Goal: Entertainment & Leisure: Consume media (video, audio)

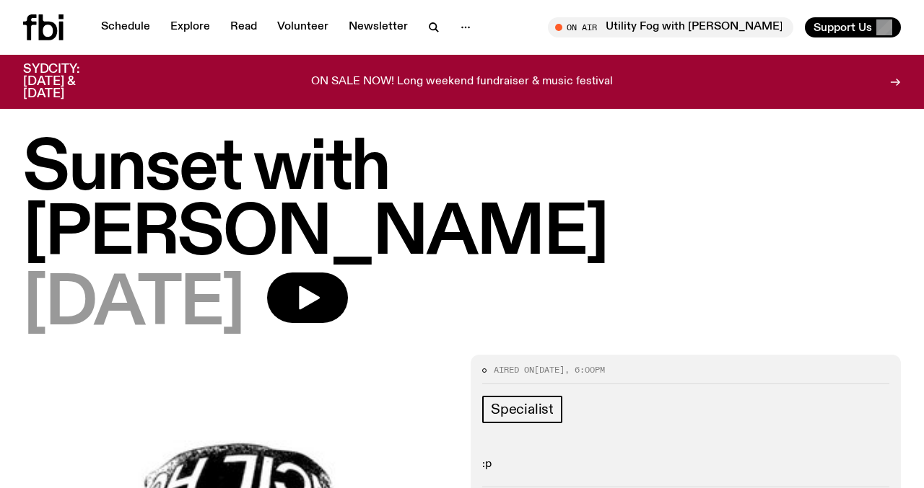
click at [704, 273] on div "[DATE]" at bounding box center [461, 305] width 877 height 65
click at [322, 284] on icon "button" at bounding box center [307, 298] width 29 height 29
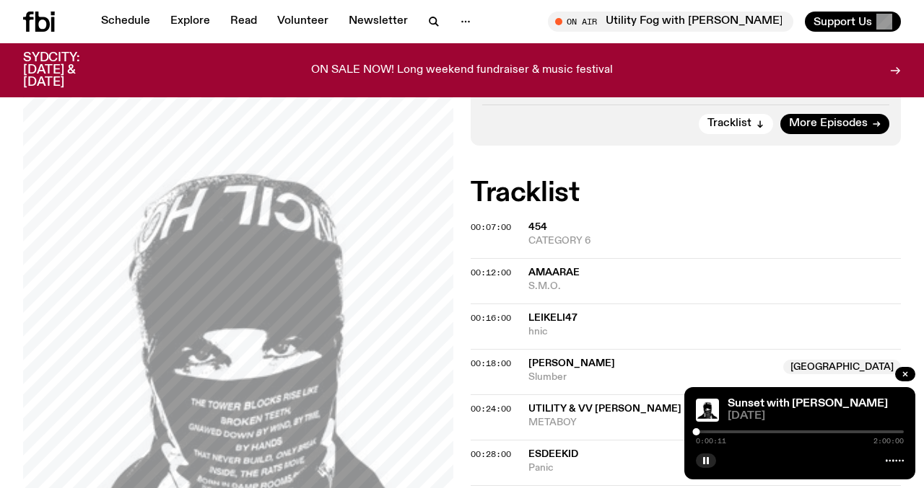
scroll to position [372, 0]
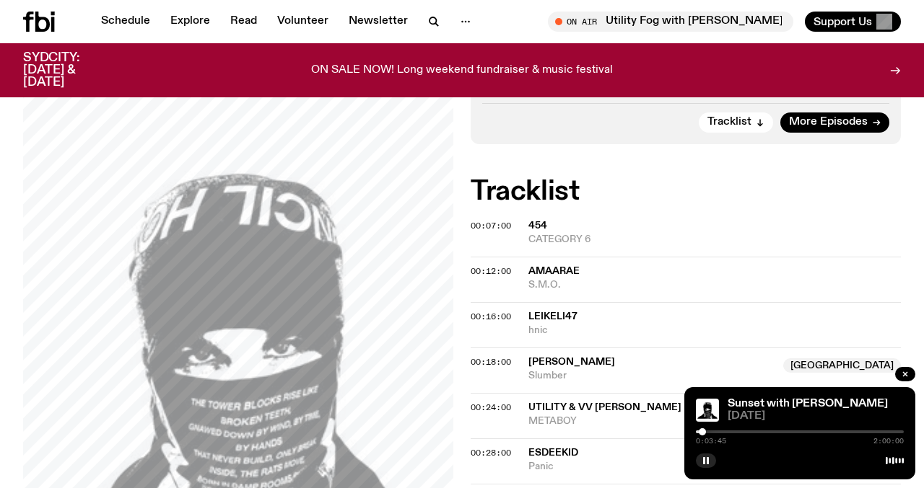
click at [702, 434] on div at bounding box center [701, 432] width 7 height 7
click at [704, 431] on div at bounding box center [703, 432] width 7 height 7
click at [702, 431] on div at bounding box center [701, 432] width 7 height 7
click at [496, 356] on span "00:18:00" at bounding box center [490, 362] width 40 height 12
click at [729, 431] on div at bounding box center [729, 432] width 7 height 7
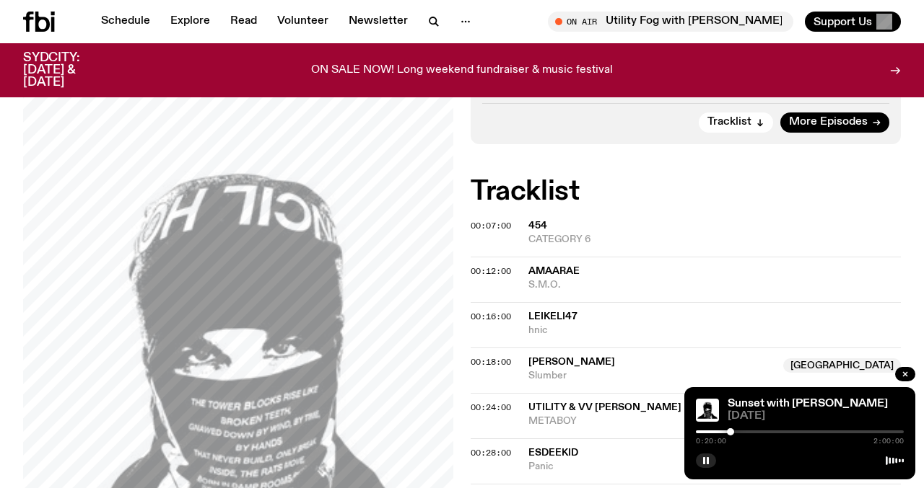
click at [732, 431] on div at bounding box center [730, 432] width 7 height 7
click at [732, 431] on div at bounding box center [731, 432] width 7 height 7
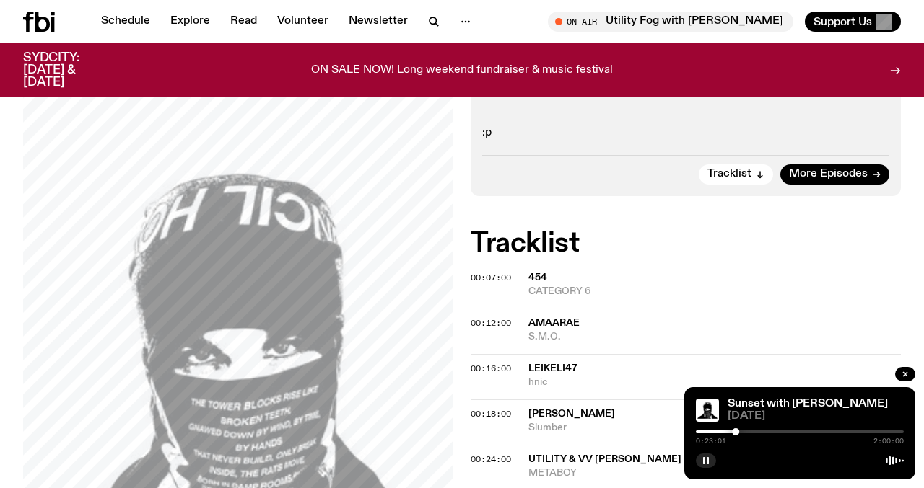
scroll to position [318, 0]
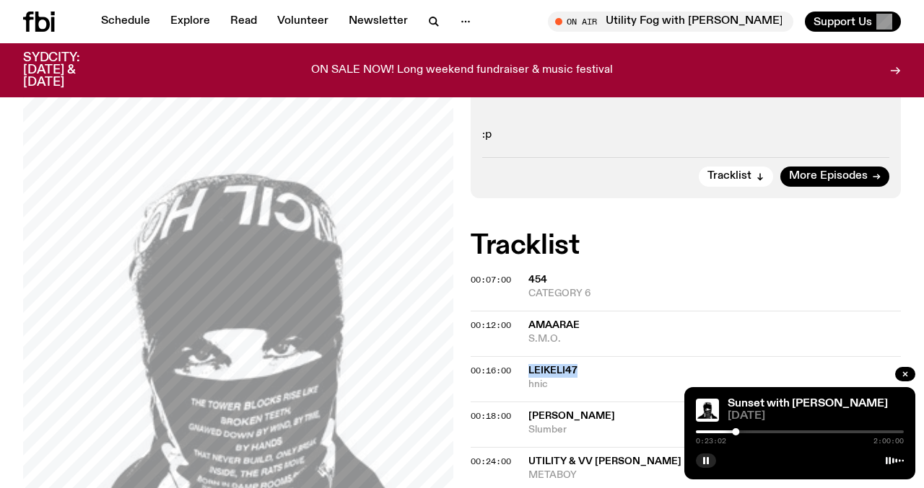
drag, startPoint x: 594, startPoint y: 303, endPoint x: 516, endPoint y: 303, distance: 77.9
click at [516, 356] on div "00:16:00 Leikeli47 hnic" at bounding box center [685, 378] width 430 height 45
copy div "Leikeli47"
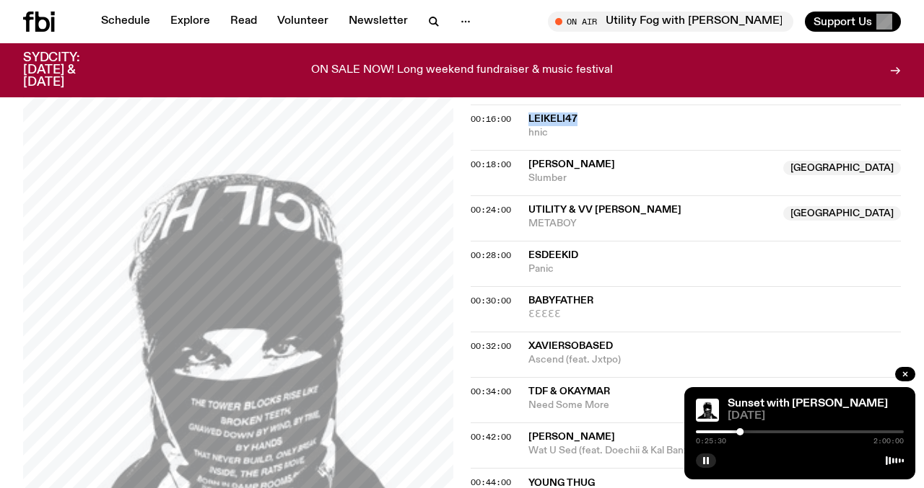
scroll to position [579, 0]
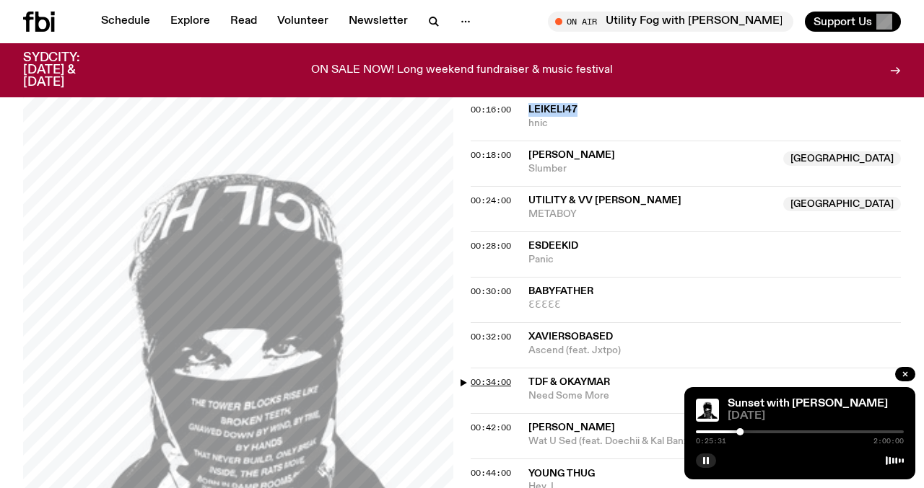
click at [501, 377] on span "00:34:00" at bounding box center [490, 383] width 40 height 12
click at [760, 432] on div at bounding box center [757, 432] width 7 height 7
click at [759, 432] on div at bounding box center [758, 432] width 7 height 7
click at [757, 432] on div at bounding box center [757, 432] width 7 height 7
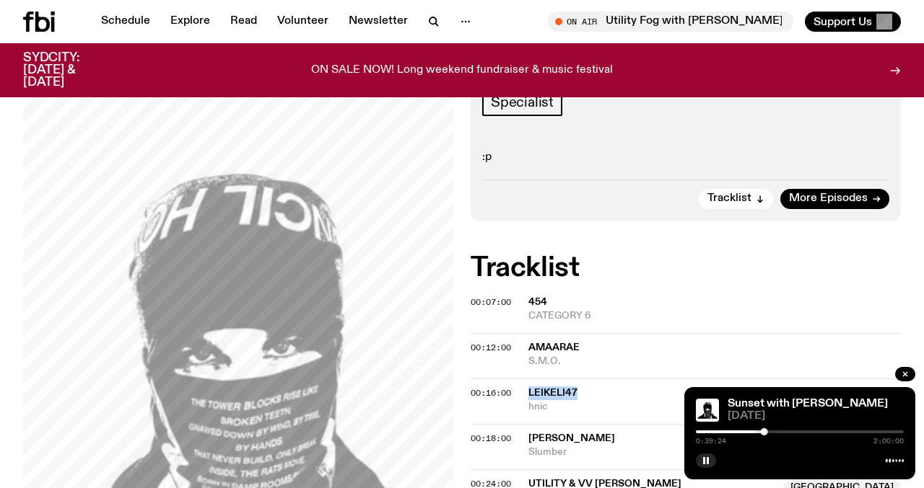
scroll to position [475, 0]
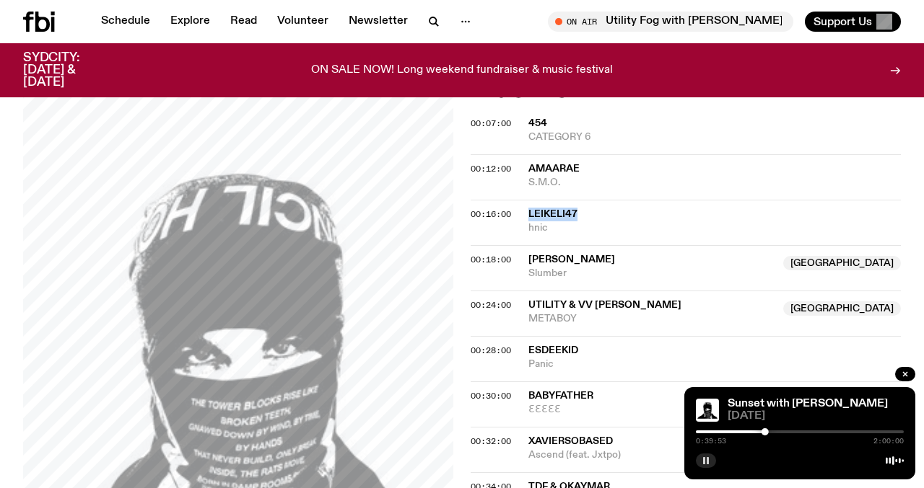
click at [708, 458] on rect "button" at bounding box center [707, 460] width 2 height 7
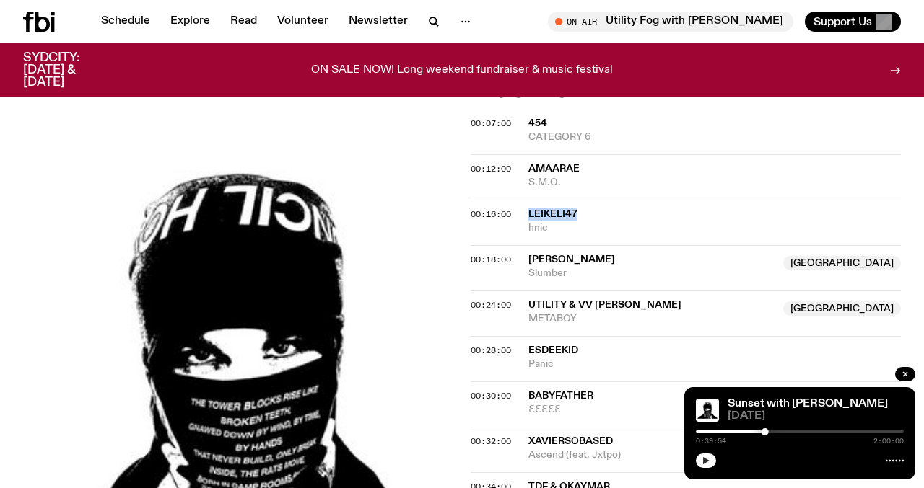
click at [708, 460] on icon "button" at bounding box center [705, 461] width 9 height 9
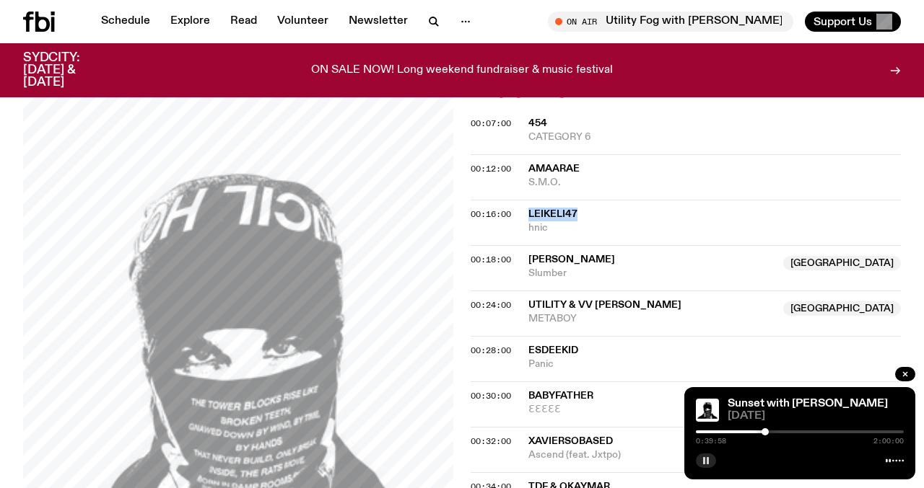
click at [704, 460] on icon "button" at bounding box center [705, 461] width 9 height 9
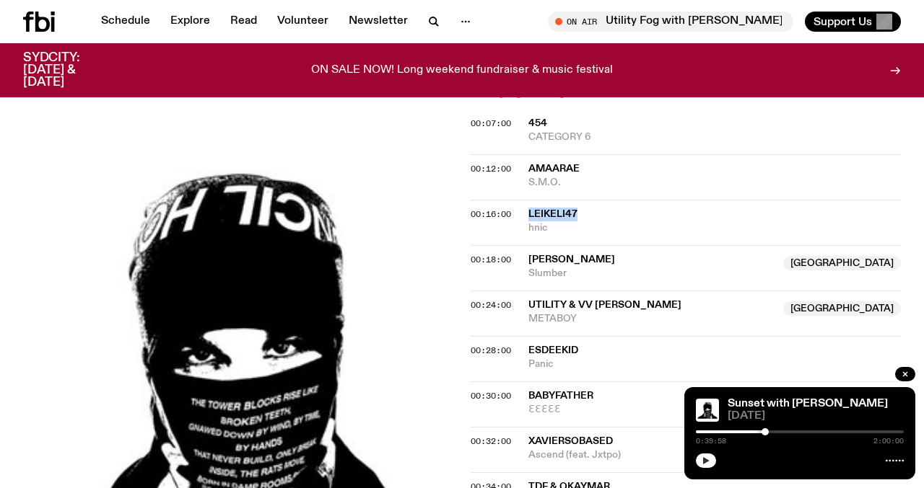
click at [703, 457] on icon "button" at bounding box center [705, 461] width 9 height 9
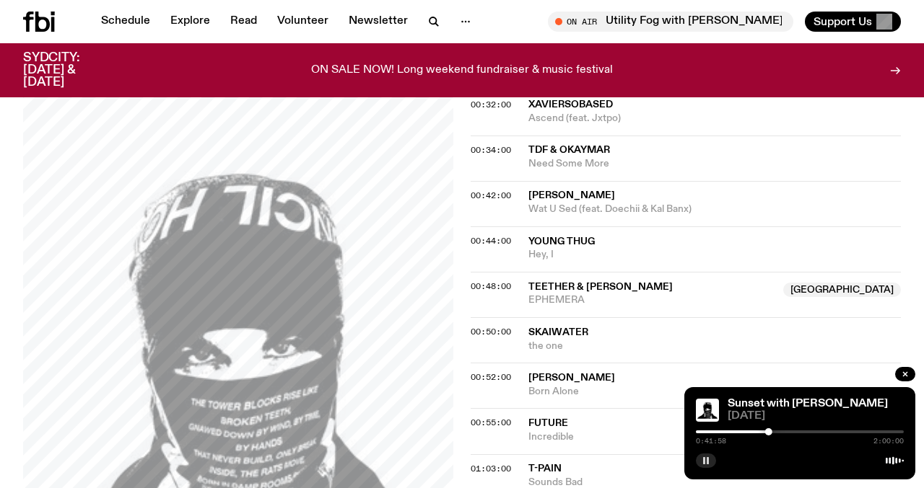
scroll to position [815, 0]
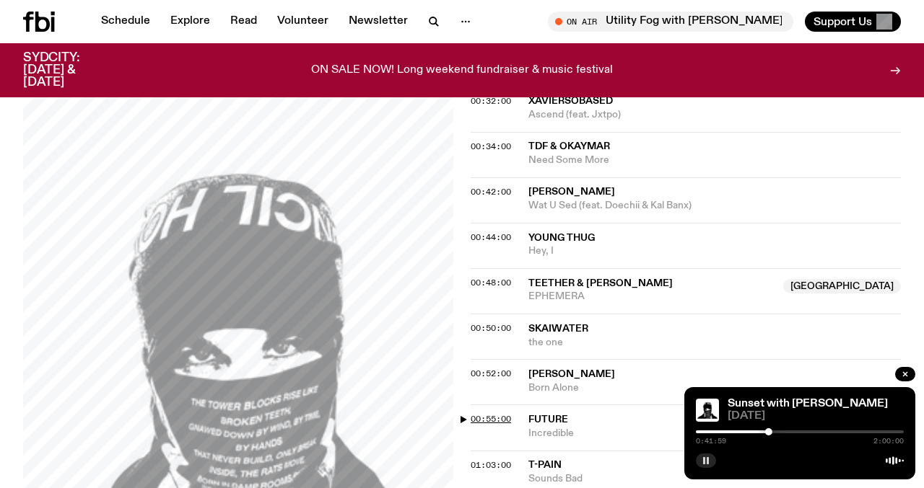
click at [500, 413] on span "00:55:00" at bounding box center [490, 419] width 40 height 12
click at [797, 432] on div at bounding box center [796, 432] width 7 height 7
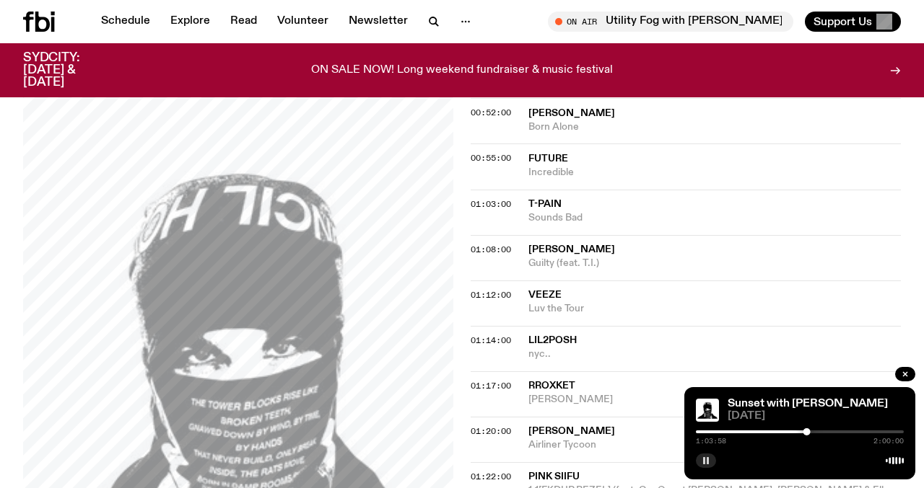
scroll to position [1098, 0]
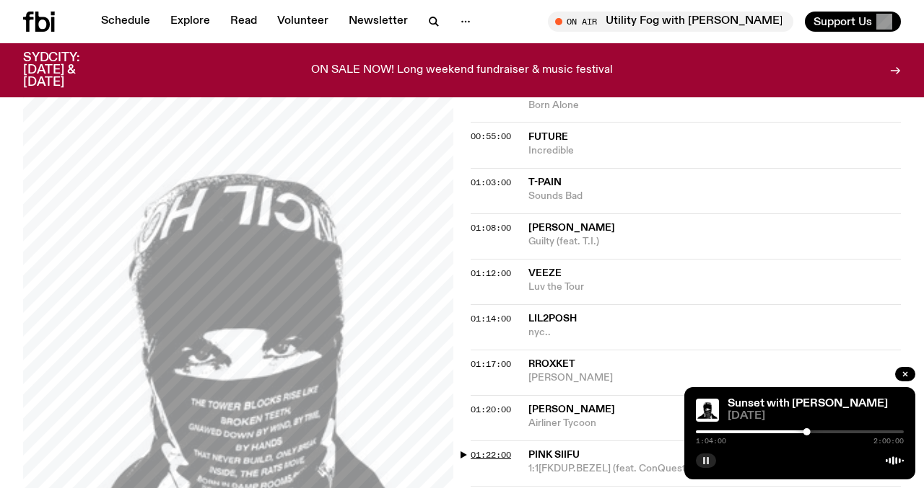
click at [499, 450] on span "01:22:00" at bounding box center [490, 456] width 40 height 12
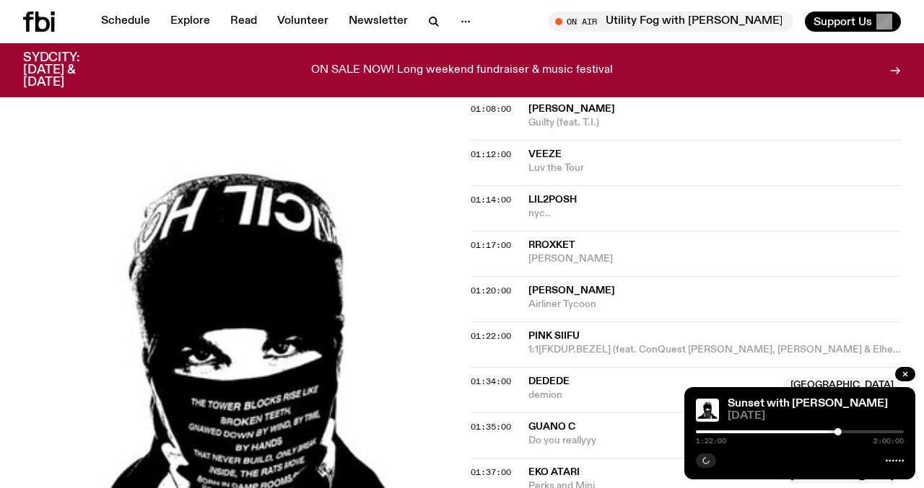
scroll to position [1218, 0]
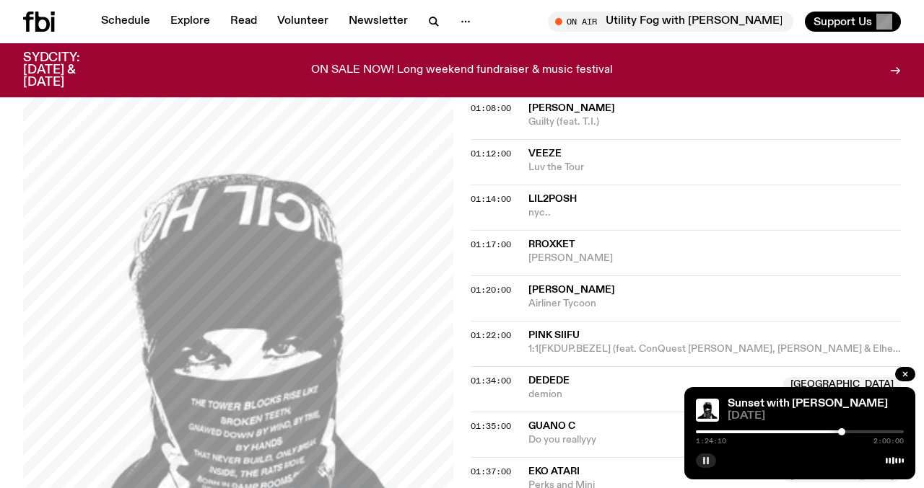
click at [841, 434] on div at bounding box center [841, 432] width 7 height 7
click at [844, 434] on div at bounding box center [843, 432] width 7 height 7
click at [846, 434] on div at bounding box center [845, 432] width 7 height 7
click at [848, 434] on div at bounding box center [847, 432] width 7 height 7
click at [849, 431] on div at bounding box center [847, 432] width 7 height 7
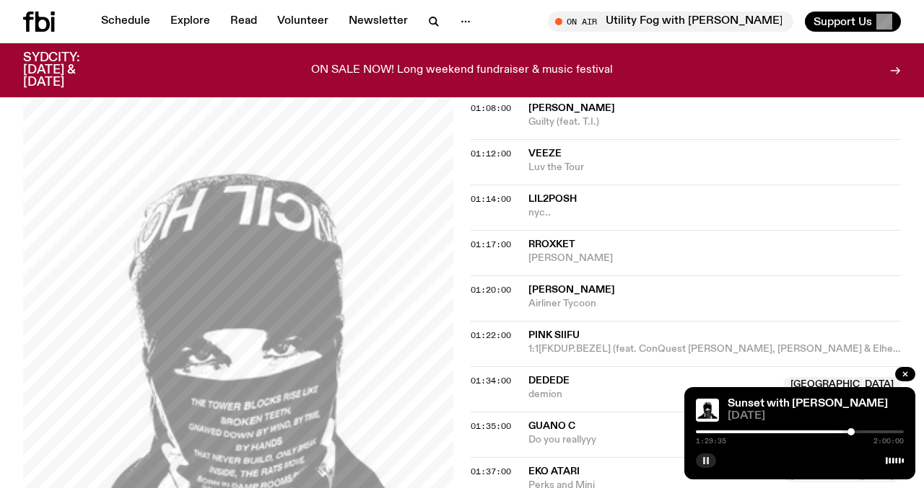
click at [851, 431] on div at bounding box center [850, 432] width 7 height 7
click at [850, 431] on div at bounding box center [849, 432] width 7 height 7
click at [849, 431] on div at bounding box center [848, 432] width 7 height 7
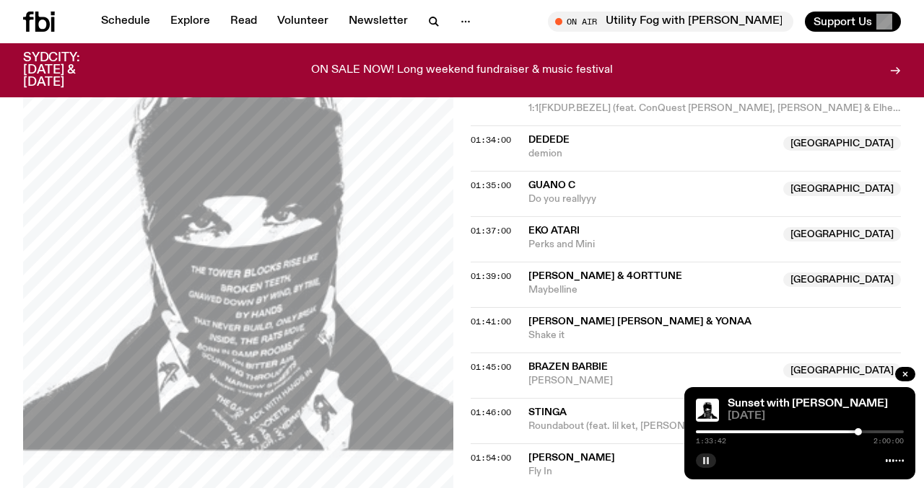
scroll to position [1525, 0]
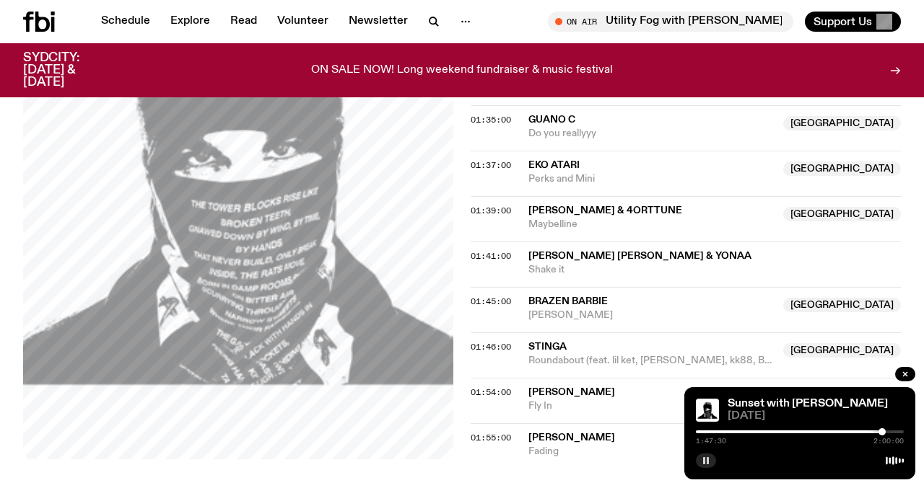
drag, startPoint x: 860, startPoint y: 431, endPoint x: 882, endPoint y: 430, distance: 21.7
click at [882, 430] on div at bounding box center [881, 432] width 7 height 7
click at [885, 430] on div at bounding box center [884, 432] width 7 height 7
click at [897, 435] on div at bounding box center [896, 432] width 7 height 7
click at [704, 465] on button "button" at bounding box center [706, 461] width 20 height 14
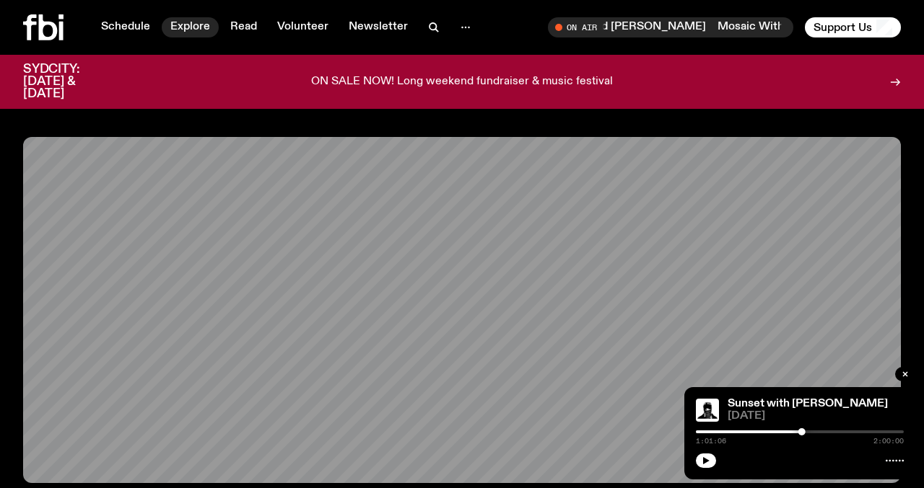
click at [179, 20] on link "Explore" at bounding box center [190, 27] width 57 height 20
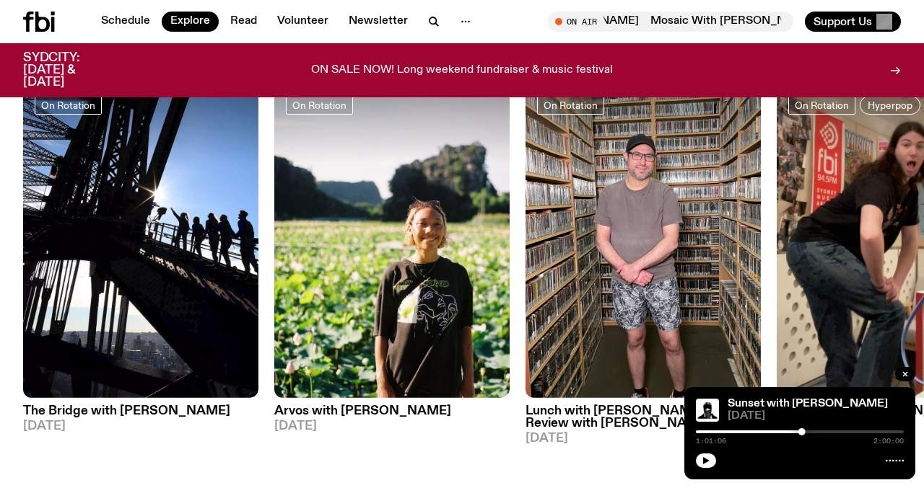
scroll to position [626, 0]
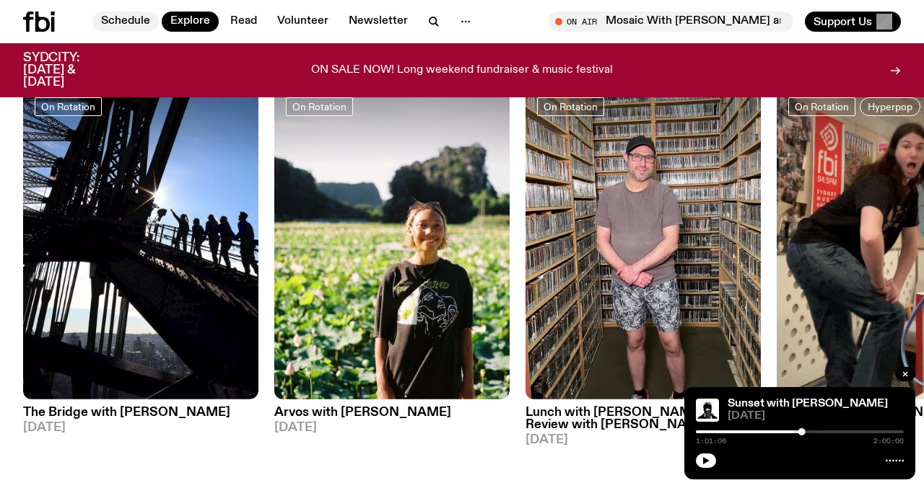
click at [144, 21] on link "Schedule" at bounding box center [125, 22] width 66 height 20
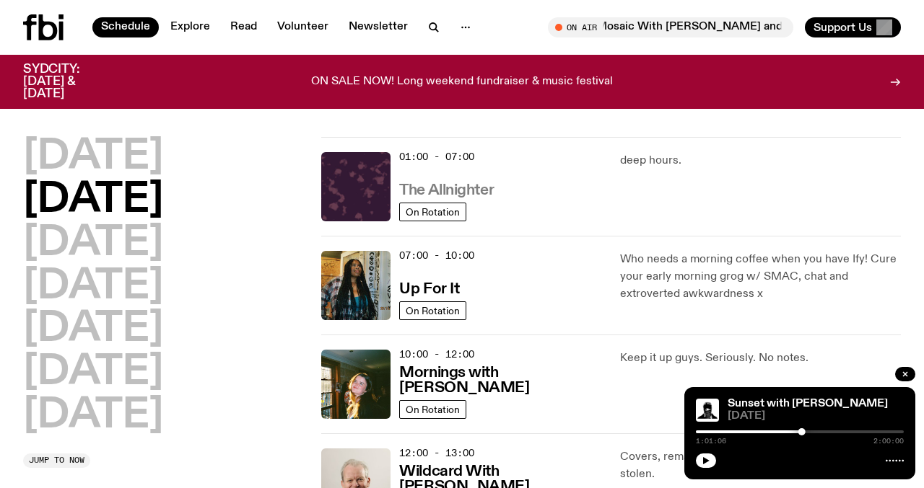
click at [423, 186] on h3 "The Allnighter" at bounding box center [446, 190] width 95 height 15
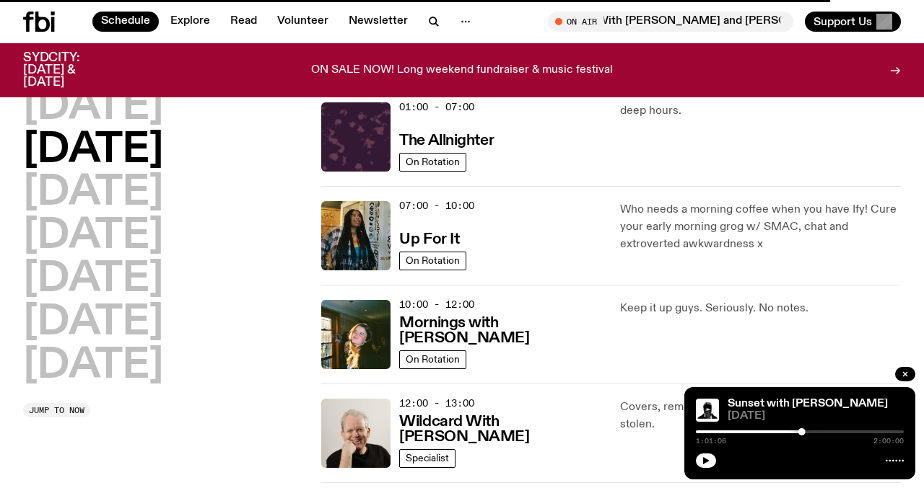
scroll to position [43, 0]
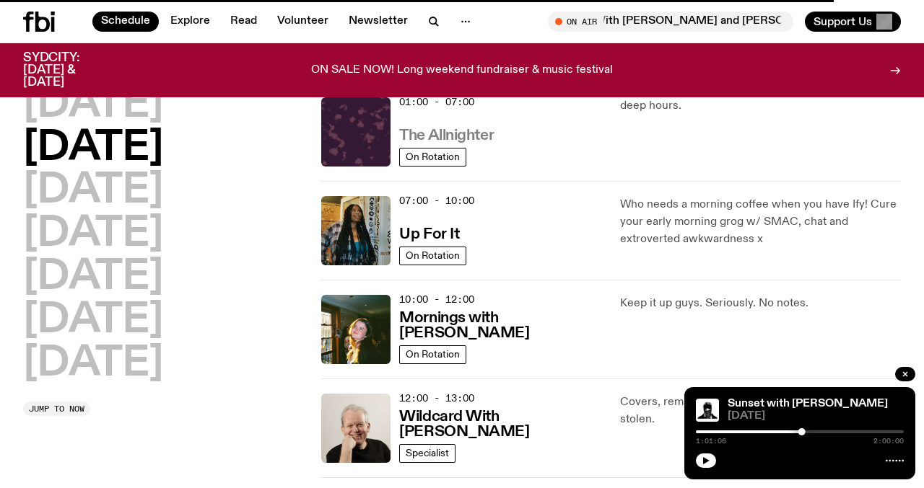
click at [478, 136] on h3 "The Allnighter" at bounding box center [446, 135] width 95 height 15
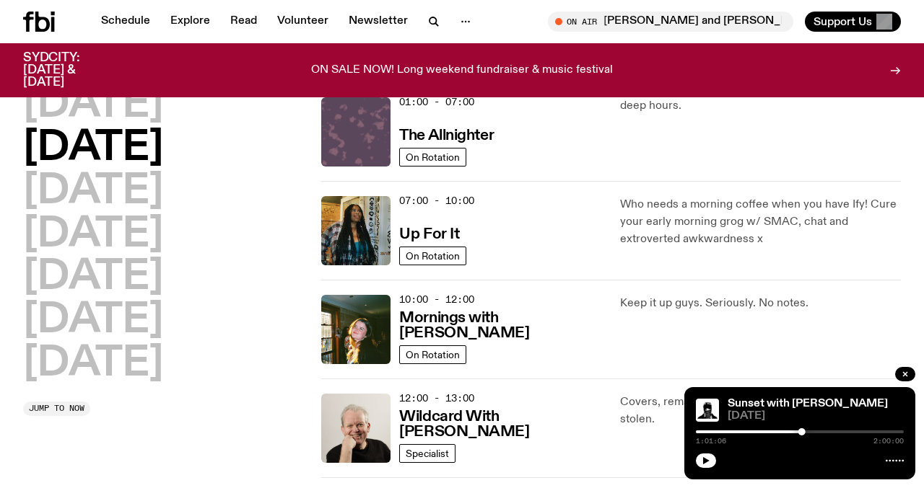
click at [367, 142] on img at bounding box center [355, 131] width 69 height 69
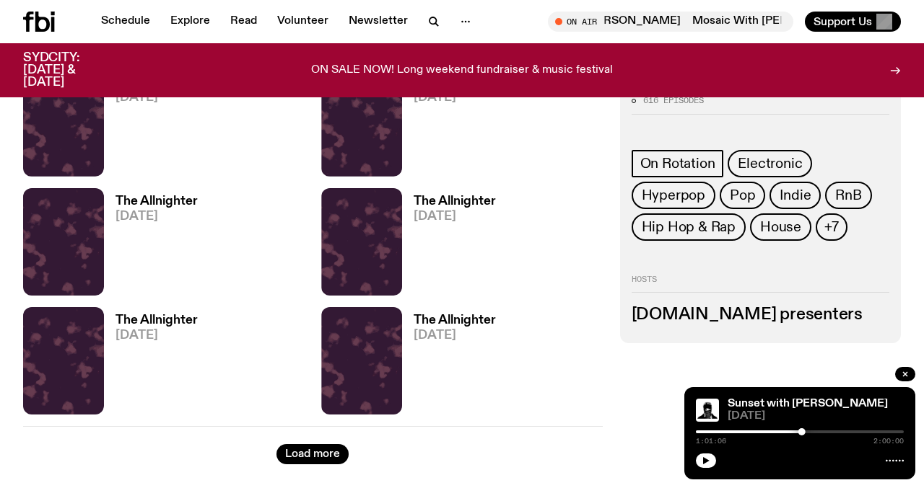
scroll to position [2371, 0]
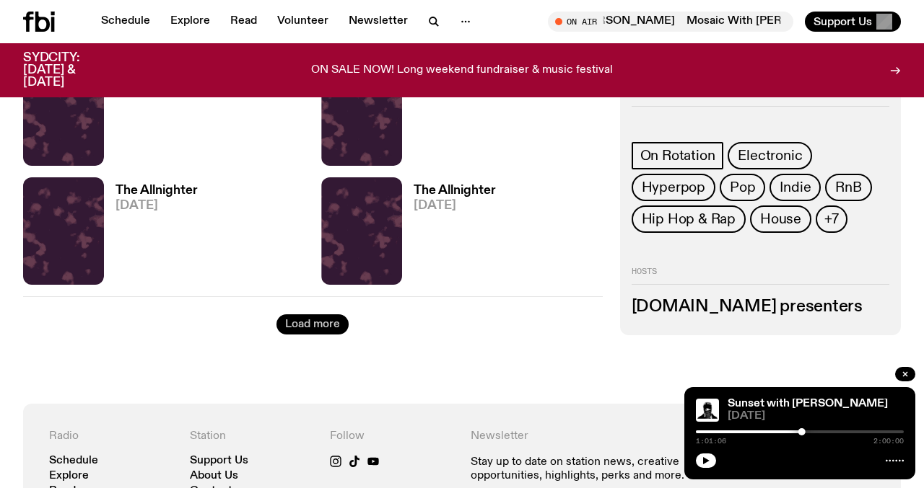
click at [325, 325] on button "Load more" at bounding box center [312, 325] width 72 height 20
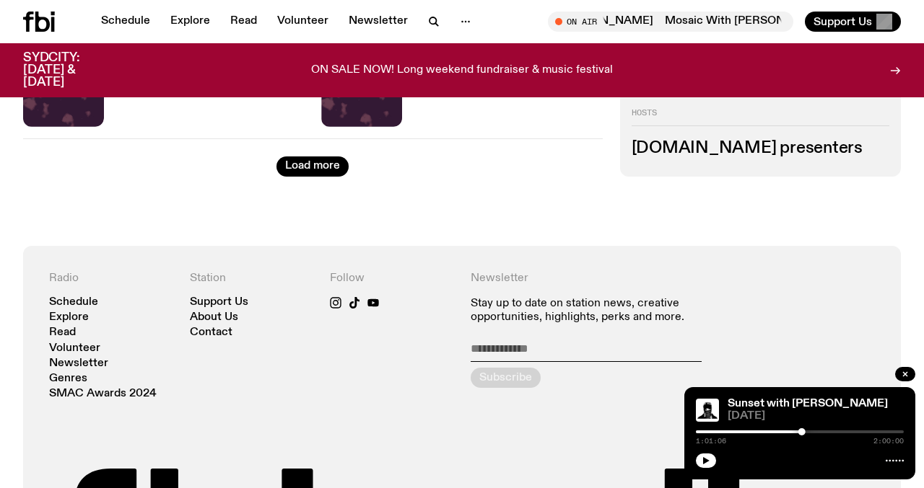
scroll to position [4430, 0]
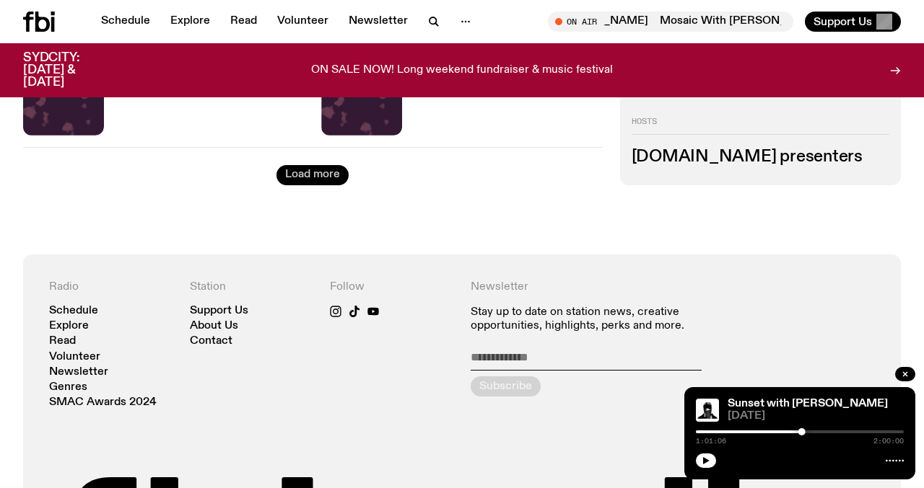
click at [318, 180] on button "Load more" at bounding box center [312, 175] width 72 height 20
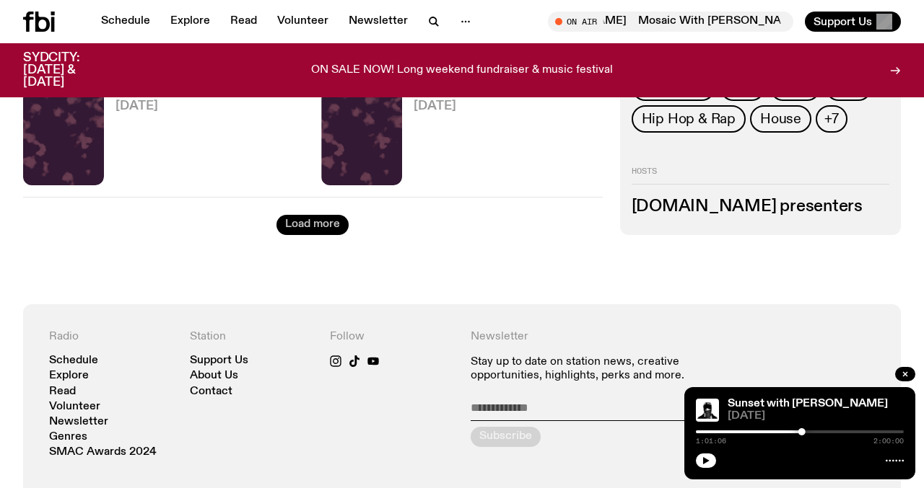
scroll to position [6286, 0]
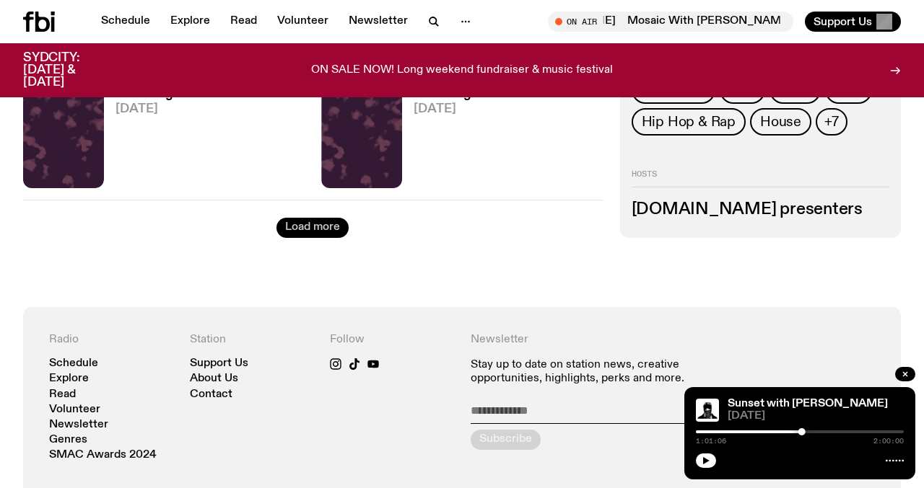
click at [310, 225] on button "Load more" at bounding box center [312, 228] width 72 height 20
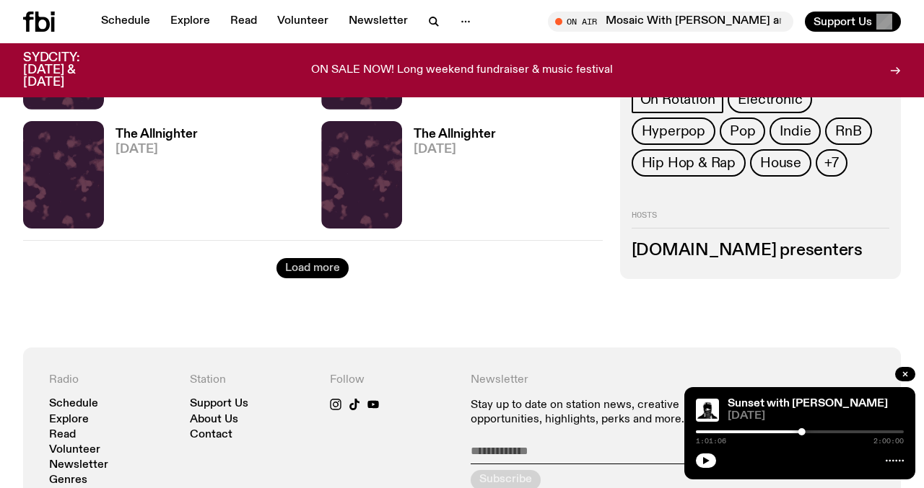
scroll to position [8151, 0]
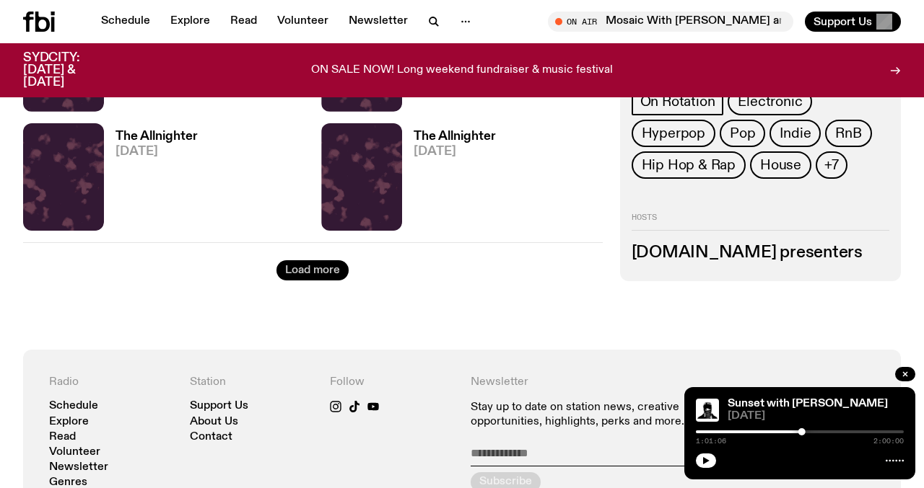
click at [315, 268] on button "Load more" at bounding box center [312, 270] width 72 height 20
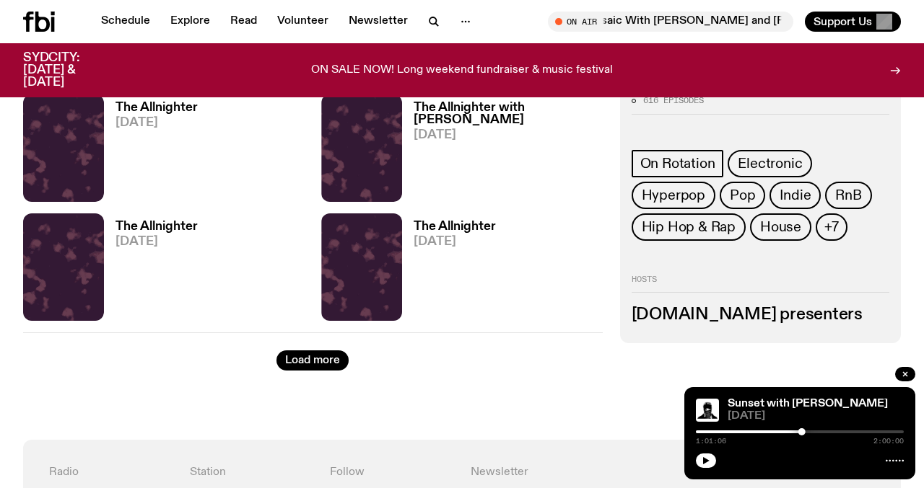
scroll to position [9987, 0]
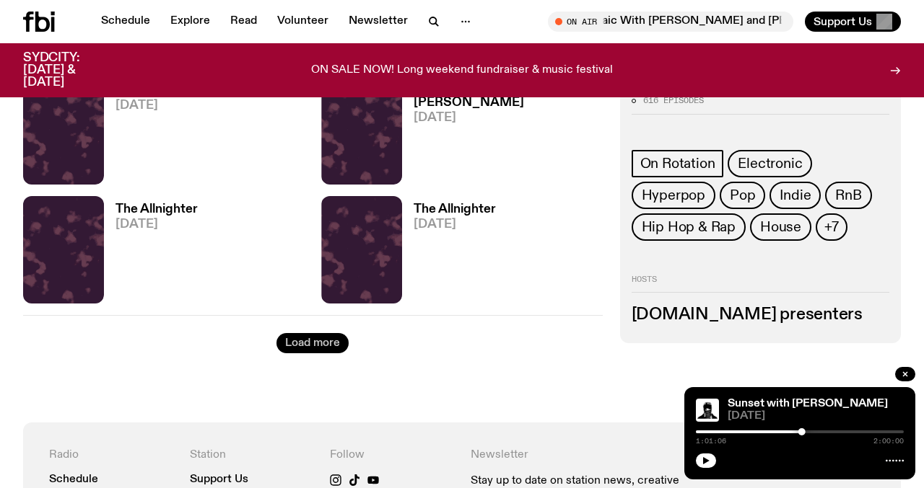
click at [318, 343] on button "Load more" at bounding box center [312, 343] width 72 height 20
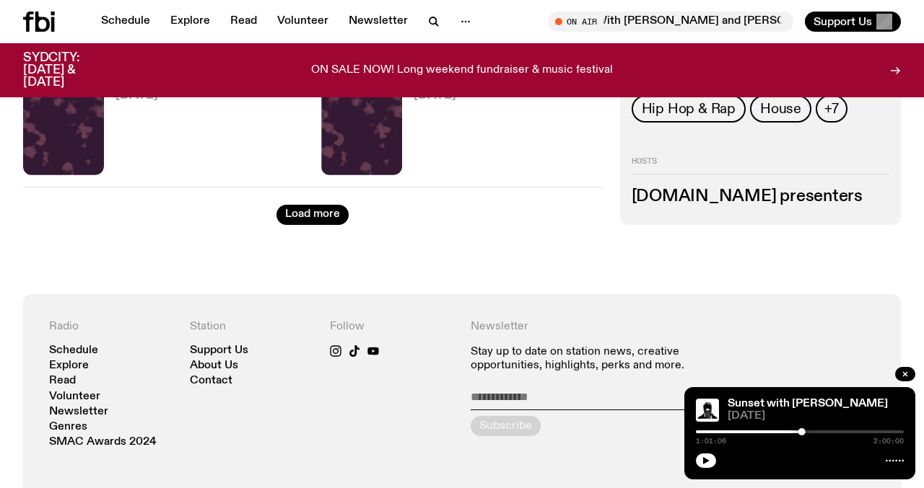
scroll to position [12092, 0]
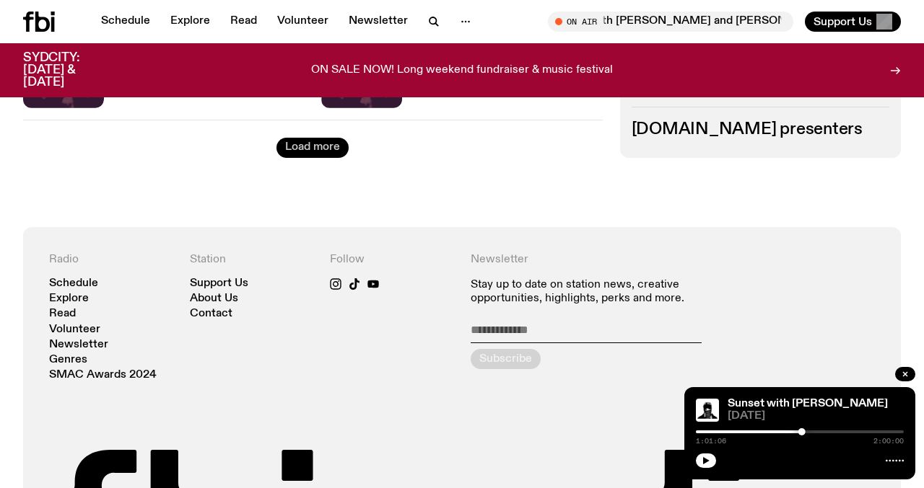
click at [312, 157] on button "Load more" at bounding box center [312, 148] width 72 height 20
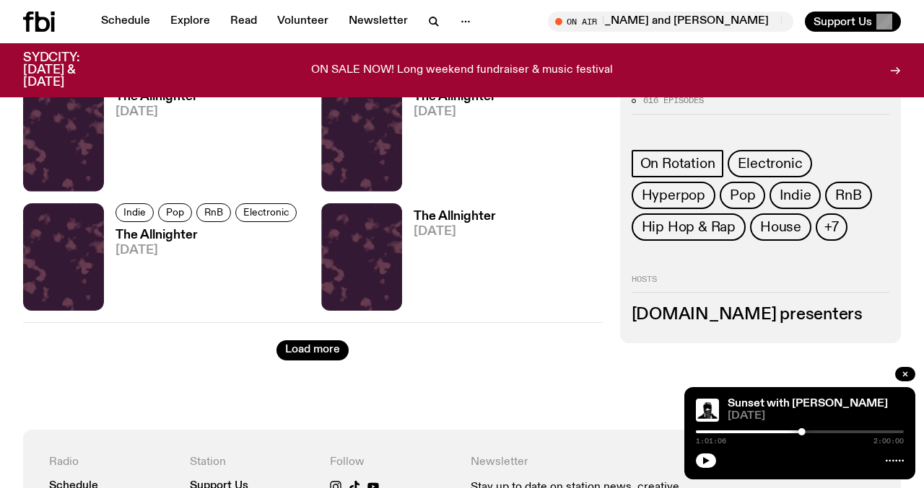
scroll to position [13858, 0]
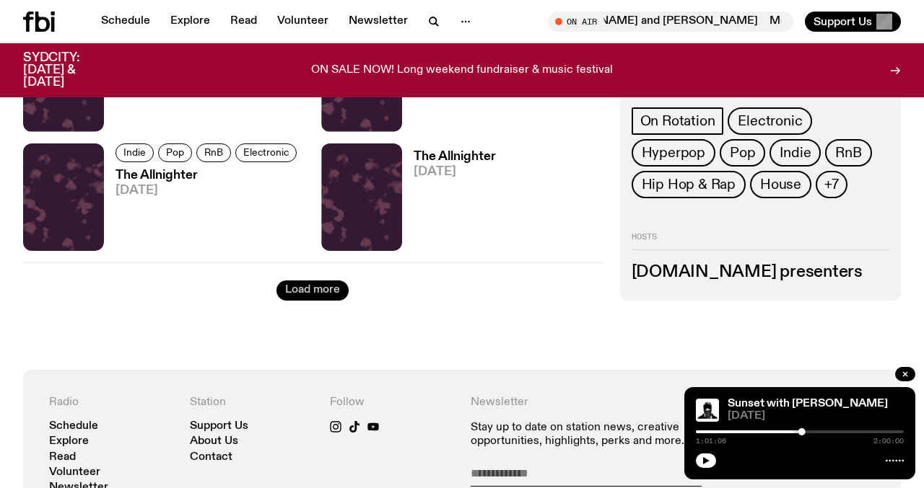
click at [328, 297] on button "Load more" at bounding box center [312, 291] width 72 height 20
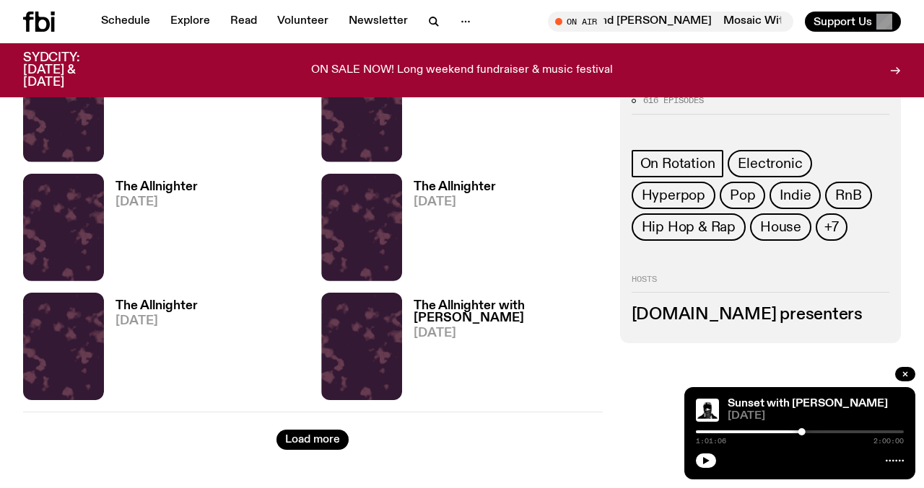
scroll to position [15817, 0]
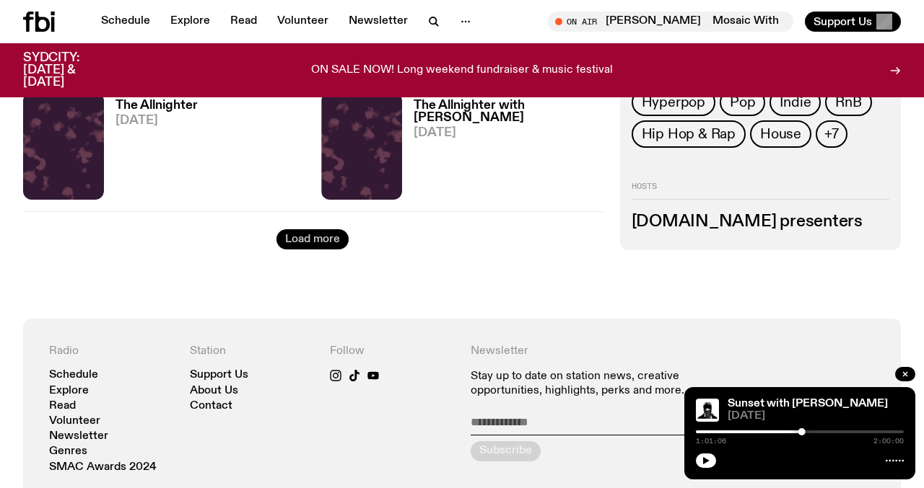
click at [321, 240] on button "Load more" at bounding box center [312, 239] width 72 height 20
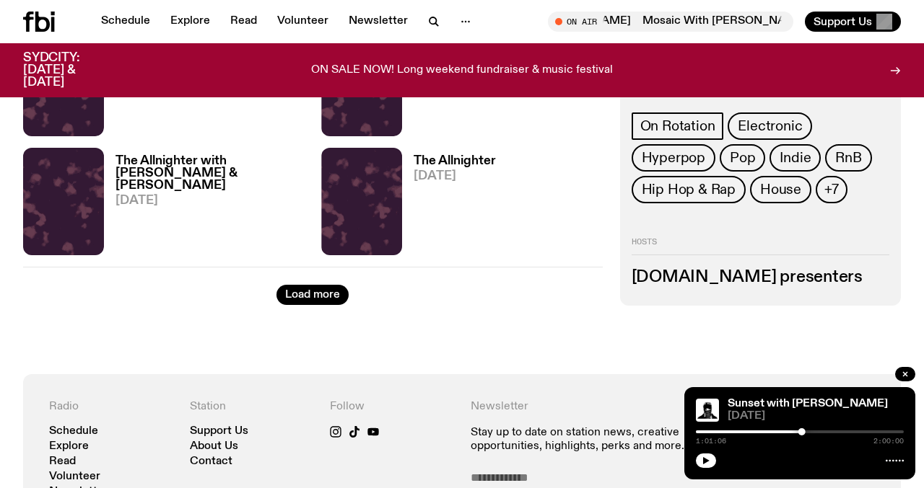
scroll to position [17672, 0]
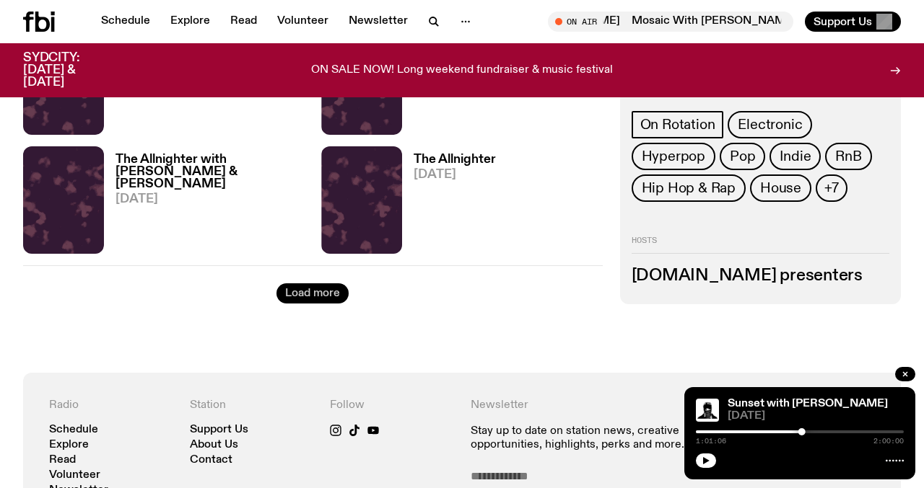
click at [318, 301] on button "Load more" at bounding box center [312, 294] width 72 height 20
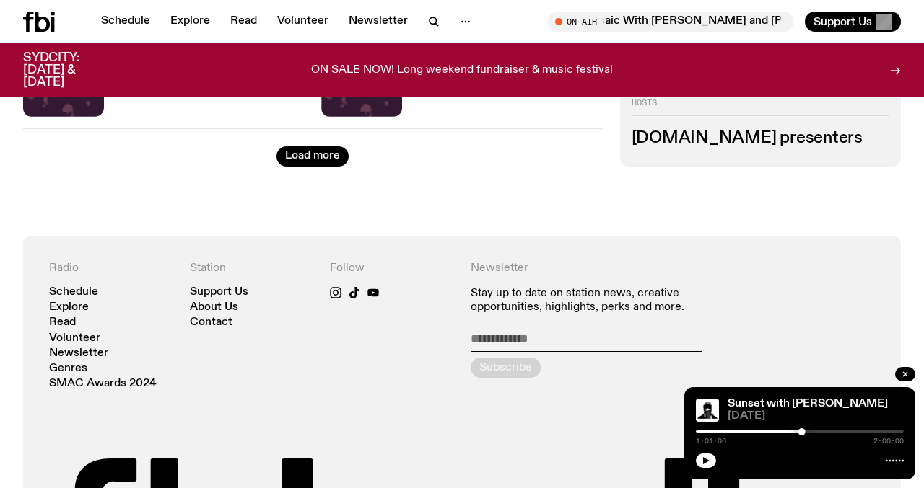
scroll to position [19608, 0]
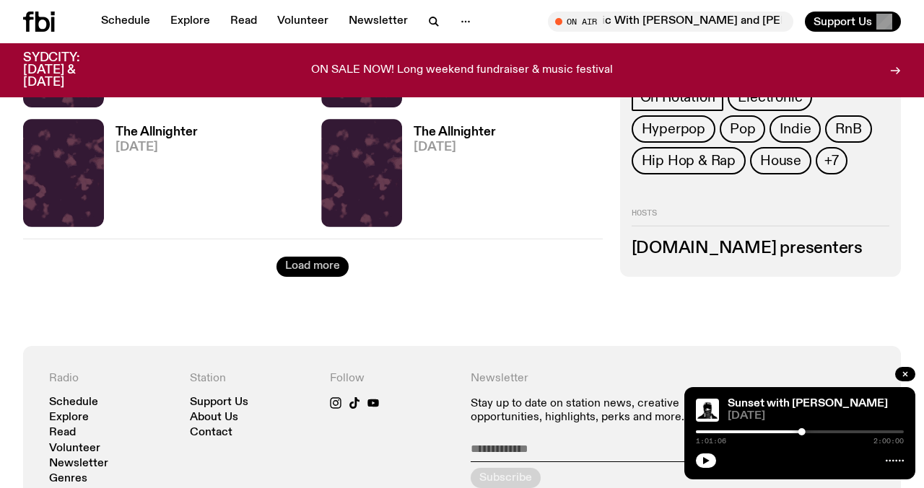
click at [315, 263] on button "Load more" at bounding box center [312, 267] width 72 height 20
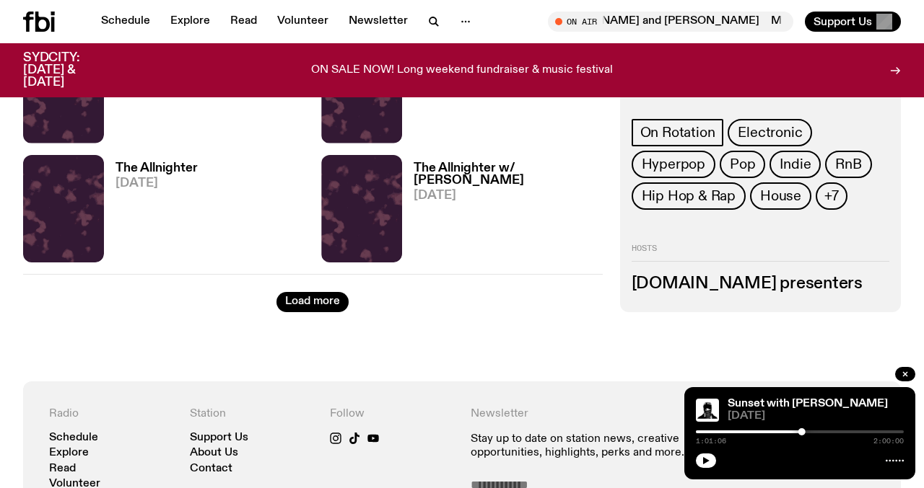
scroll to position [21428, 0]
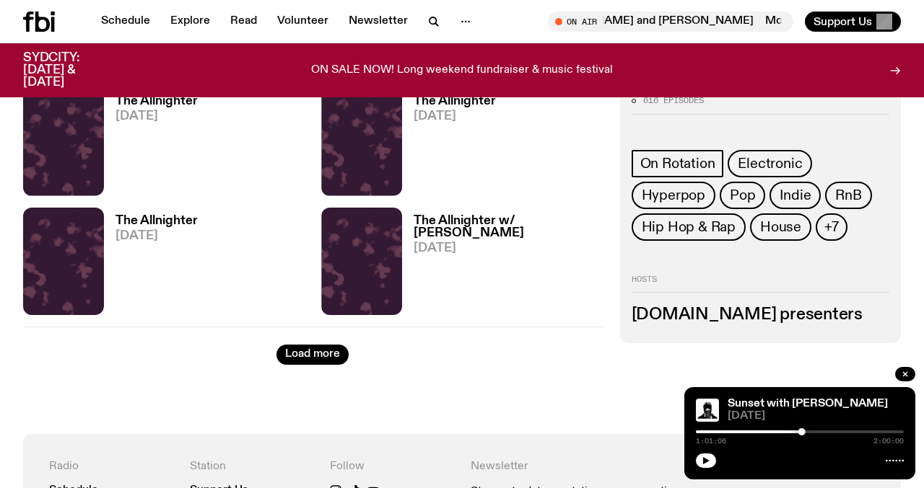
click at [306, 358] on button "Load more" at bounding box center [312, 355] width 72 height 20
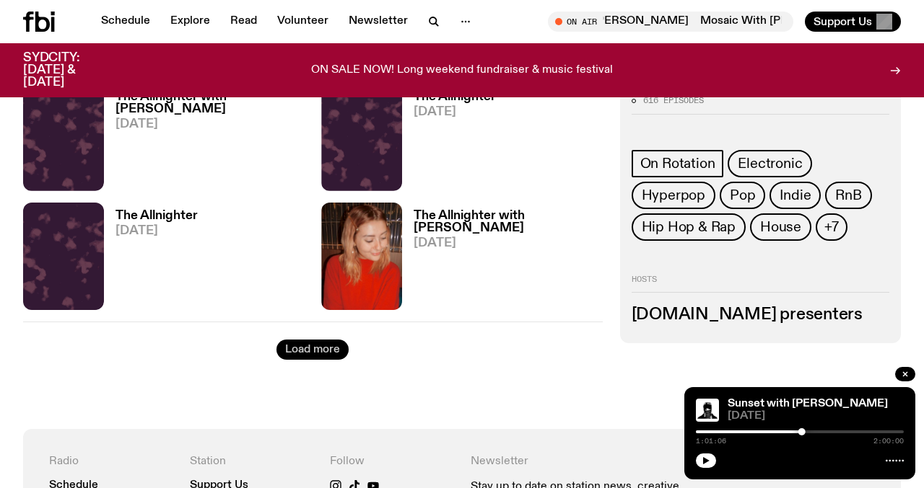
scroll to position [23342, 0]
click at [312, 346] on button "Load more" at bounding box center [312, 349] width 72 height 20
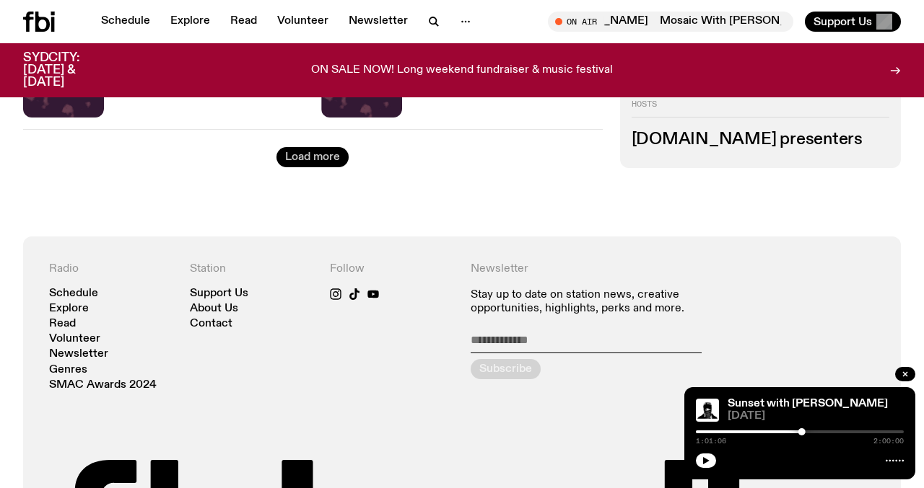
scroll to position [25386, 0]
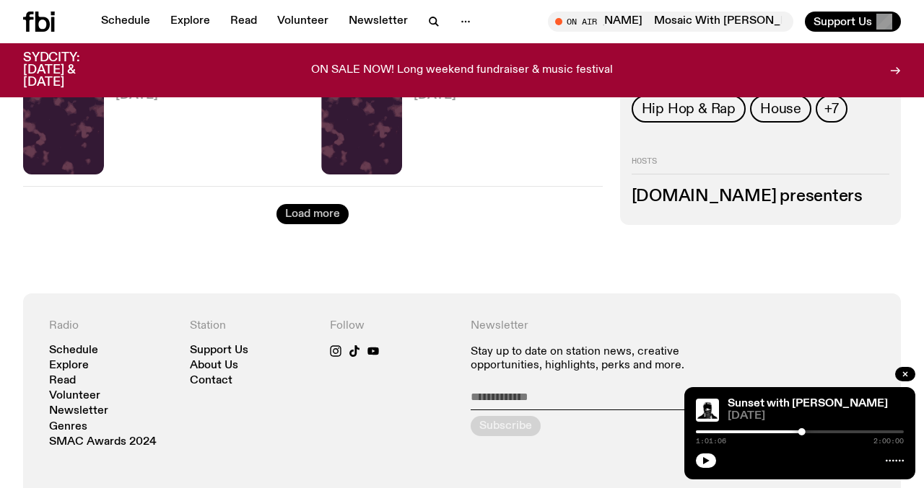
click at [321, 219] on button "Load more" at bounding box center [312, 214] width 72 height 20
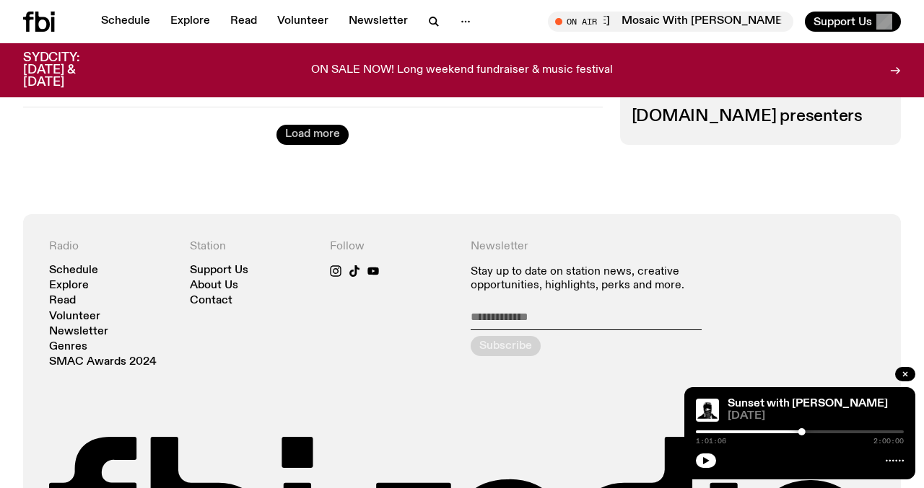
scroll to position [27372, 0]
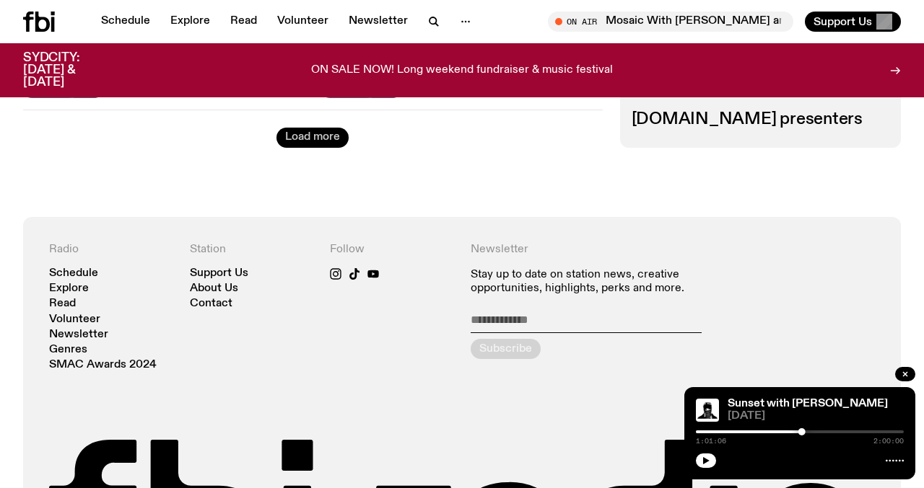
click at [315, 146] on button "Load more" at bounding box center [312, 138] width 72 height 20
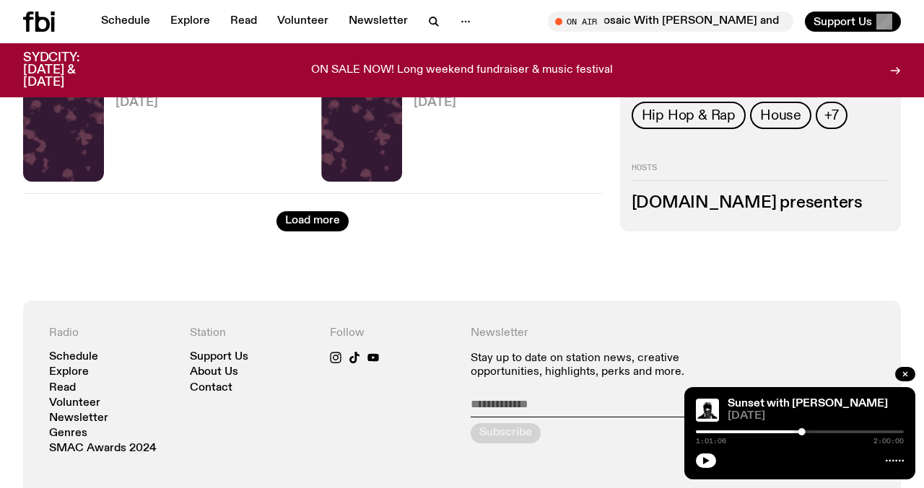
scroll to position [29153, 0]
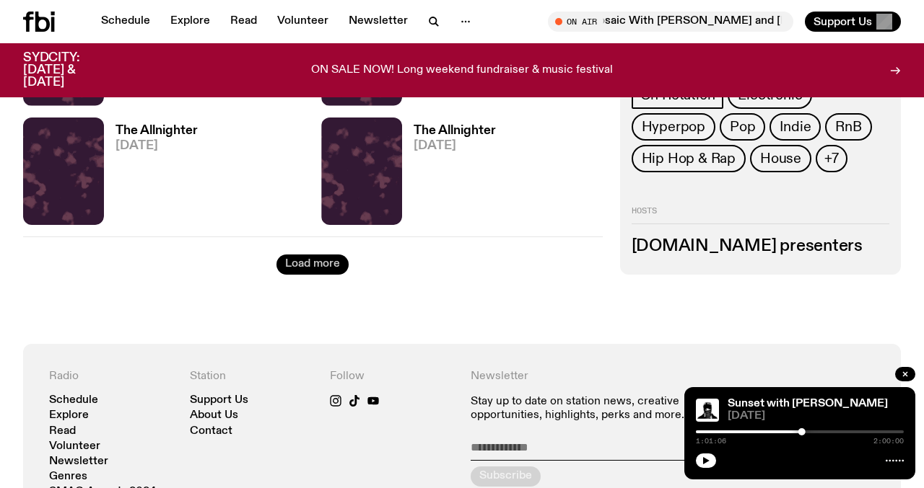
click at [310, 260] on button "Load more" at bounding box center [312, 265] width 72 height 20
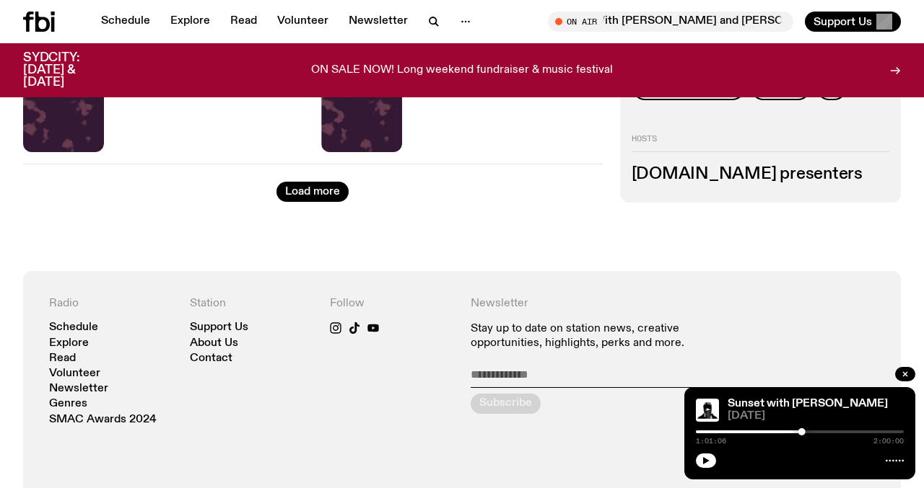
scroll to position [31134, 0]
click at [298, 196] on button "Load more" at bounding box center [312, 193] width 72 height 20
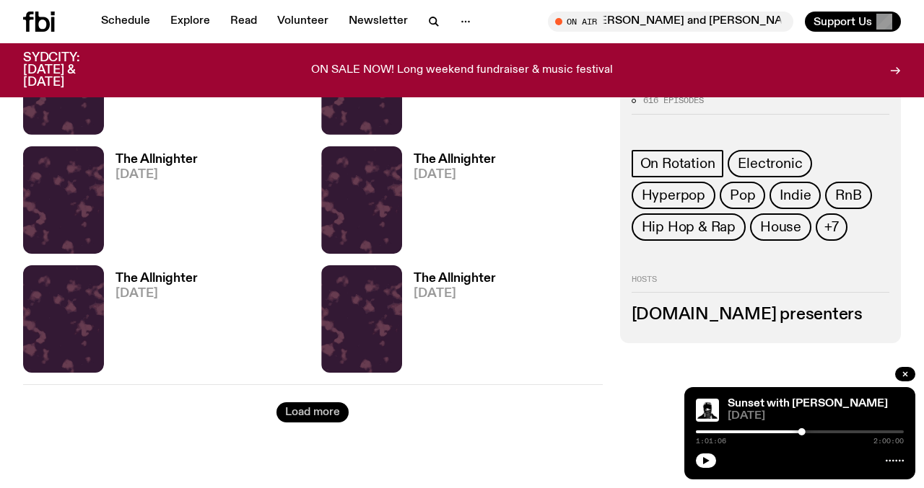
scroll to position [32934, 0]
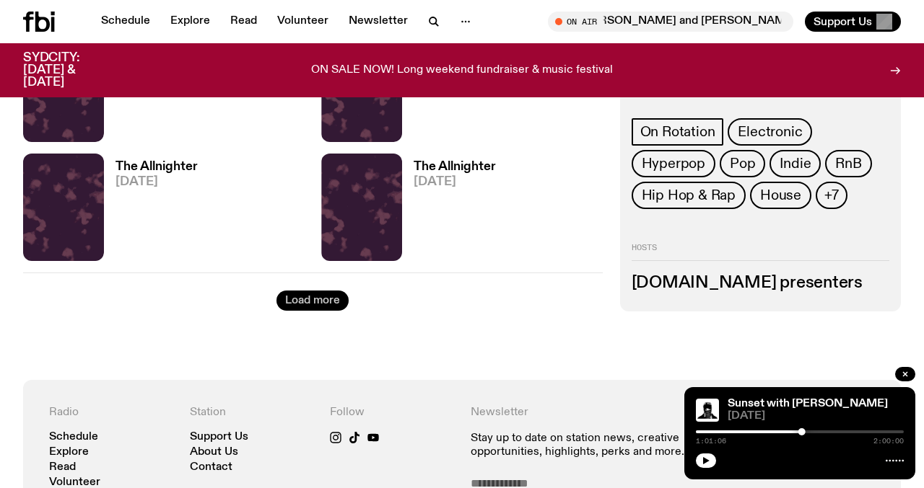
click at [335, 294] on button "Load more" at bounding box center [312, 301] width 72 height 20
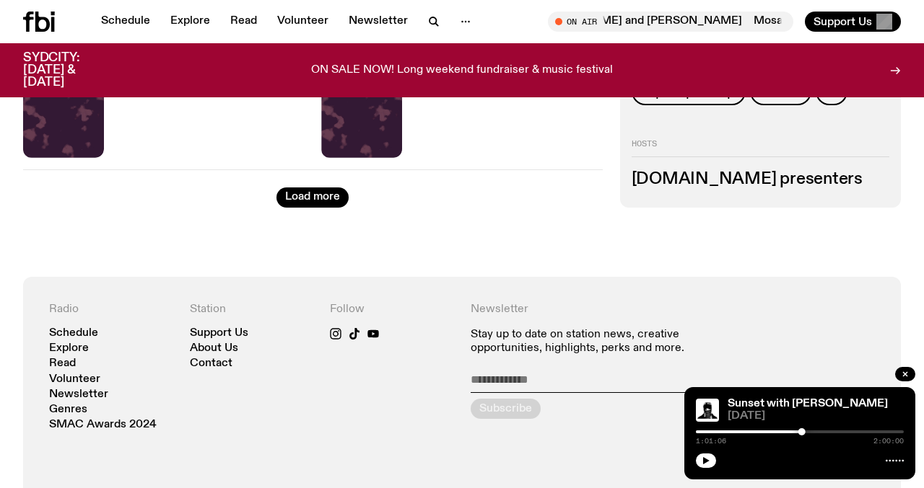
scroll to position [34929, 0]
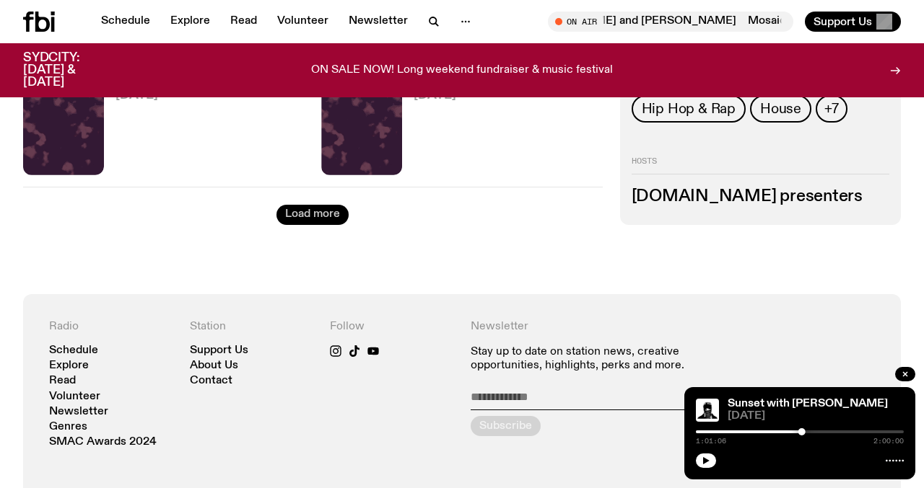
click at [321, 222] on button "Load more" at bounding box center [312, 215] width 72 height 20
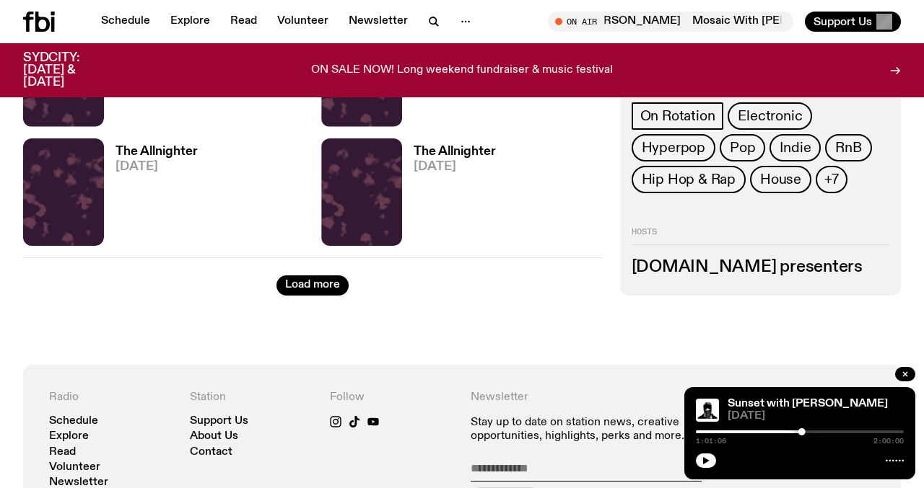
scroll to position [36769, 0]
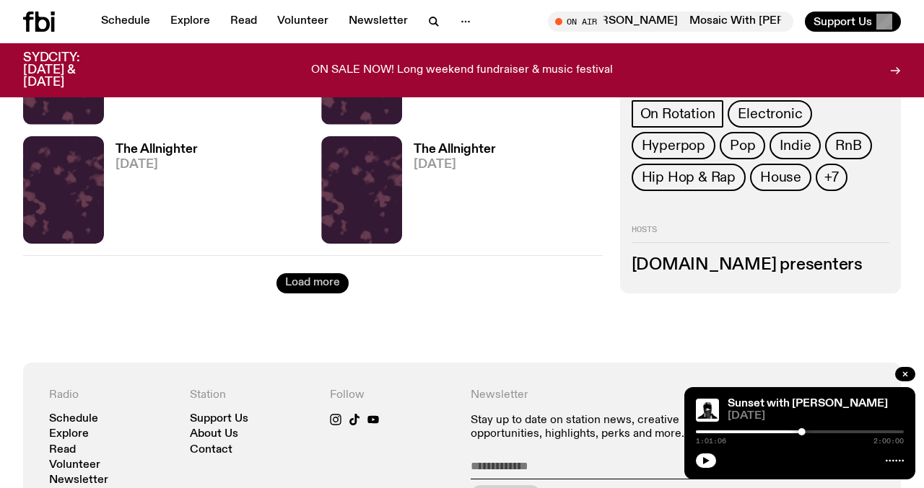
click at [319, 281] on button "Load more" at bounding box center [312, 283] width 72 height 20
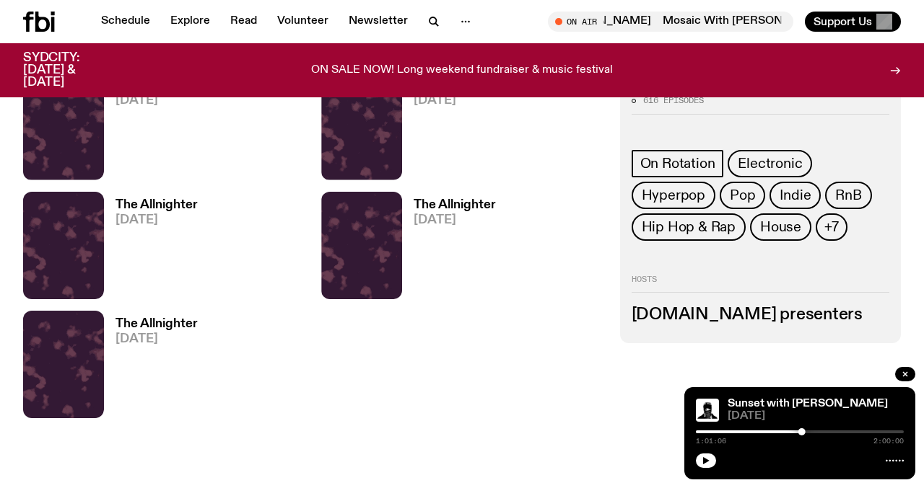
scroll to position [37071, 0]
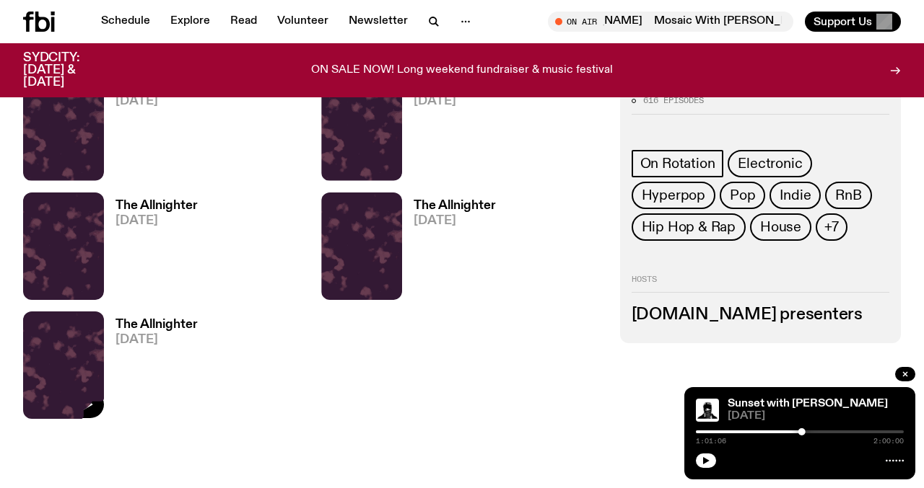
click at [35, 384] on img at bounding box center [63, 366] width 81 height 108
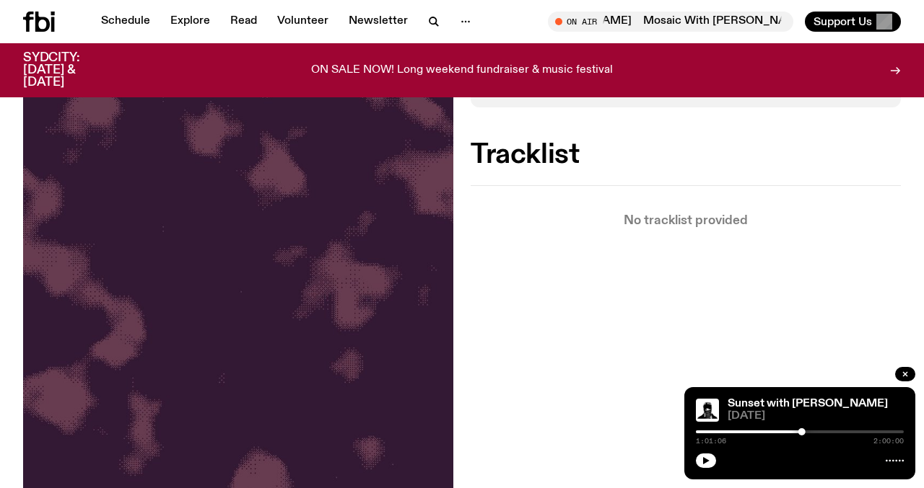
scroll to position [346, 0]
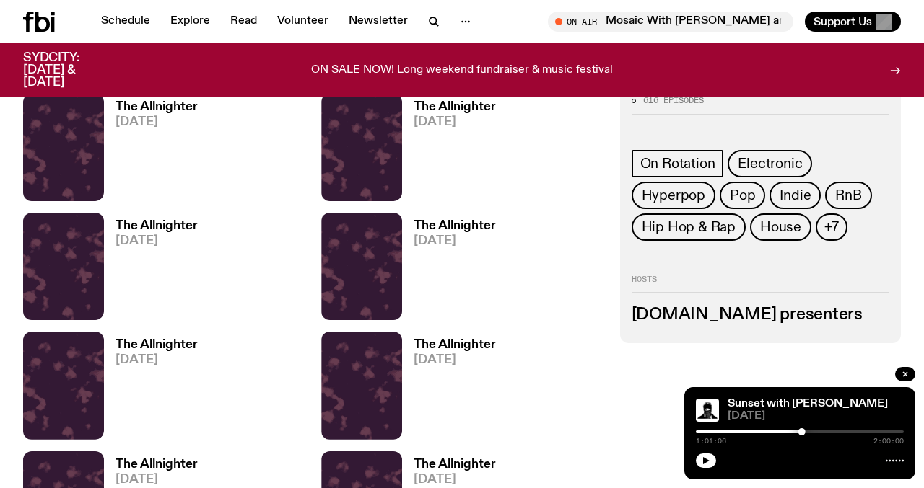
scroll to position [36094, 0]
